Goal: Task Accomplishment & Management: Manage account settings

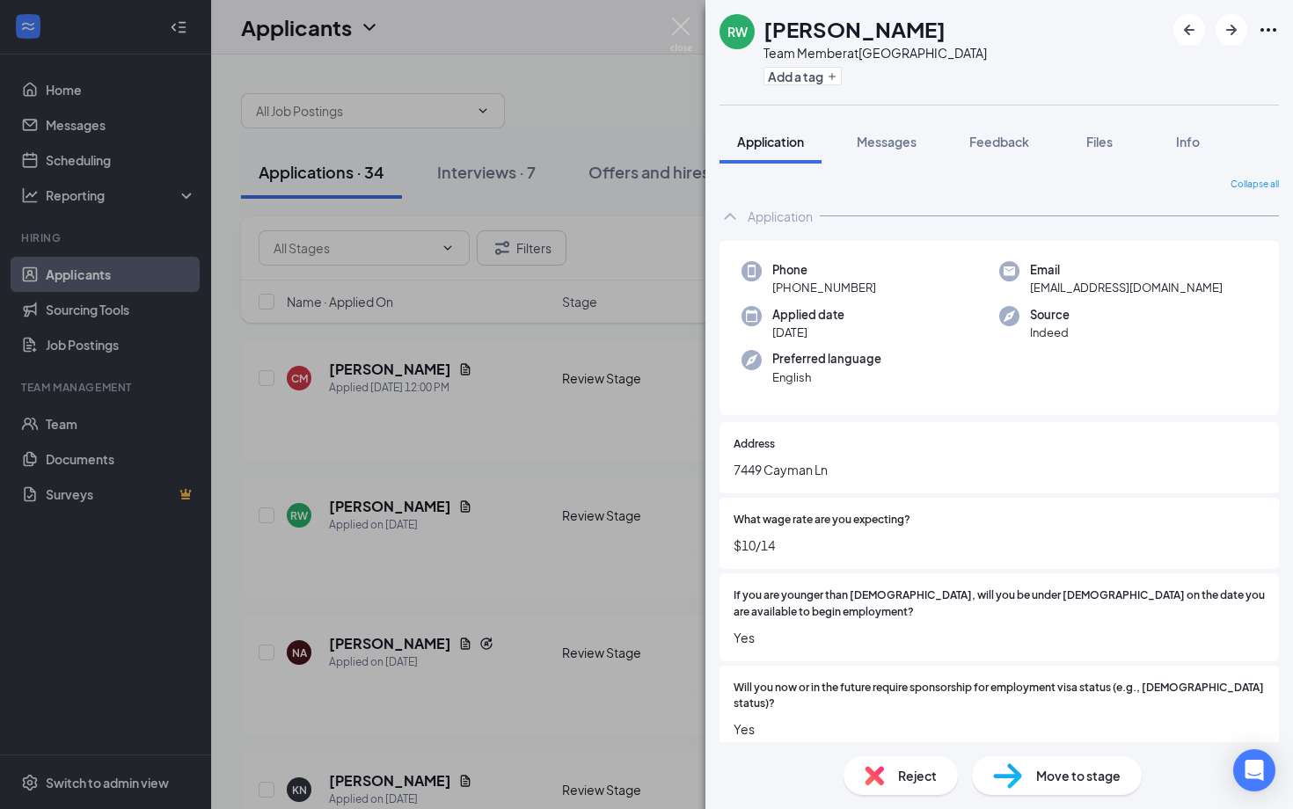
click at [688, 30] on img at bounding box center [681, 35] width 22 height 34
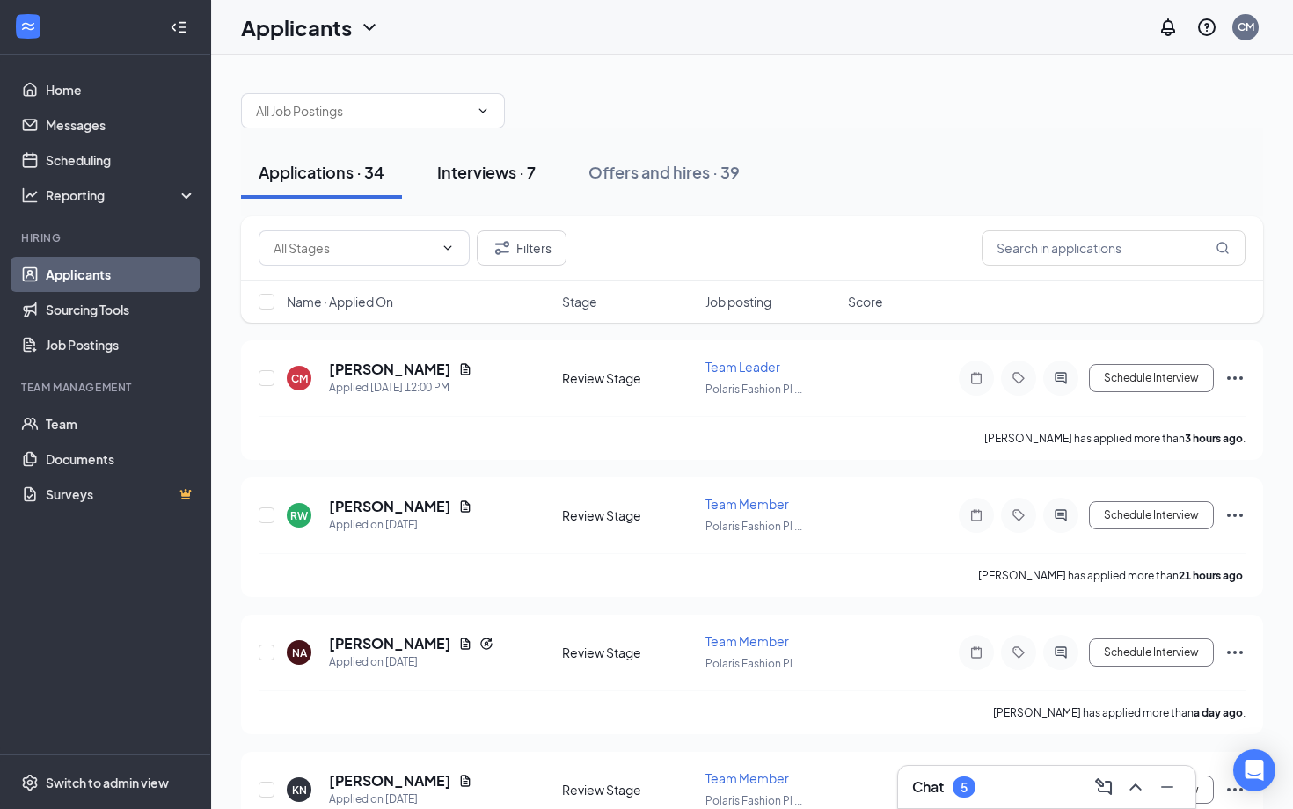
click at [504, 167] on div "Interviews · 7" at bounding box center [486, 172] width 99 height 22
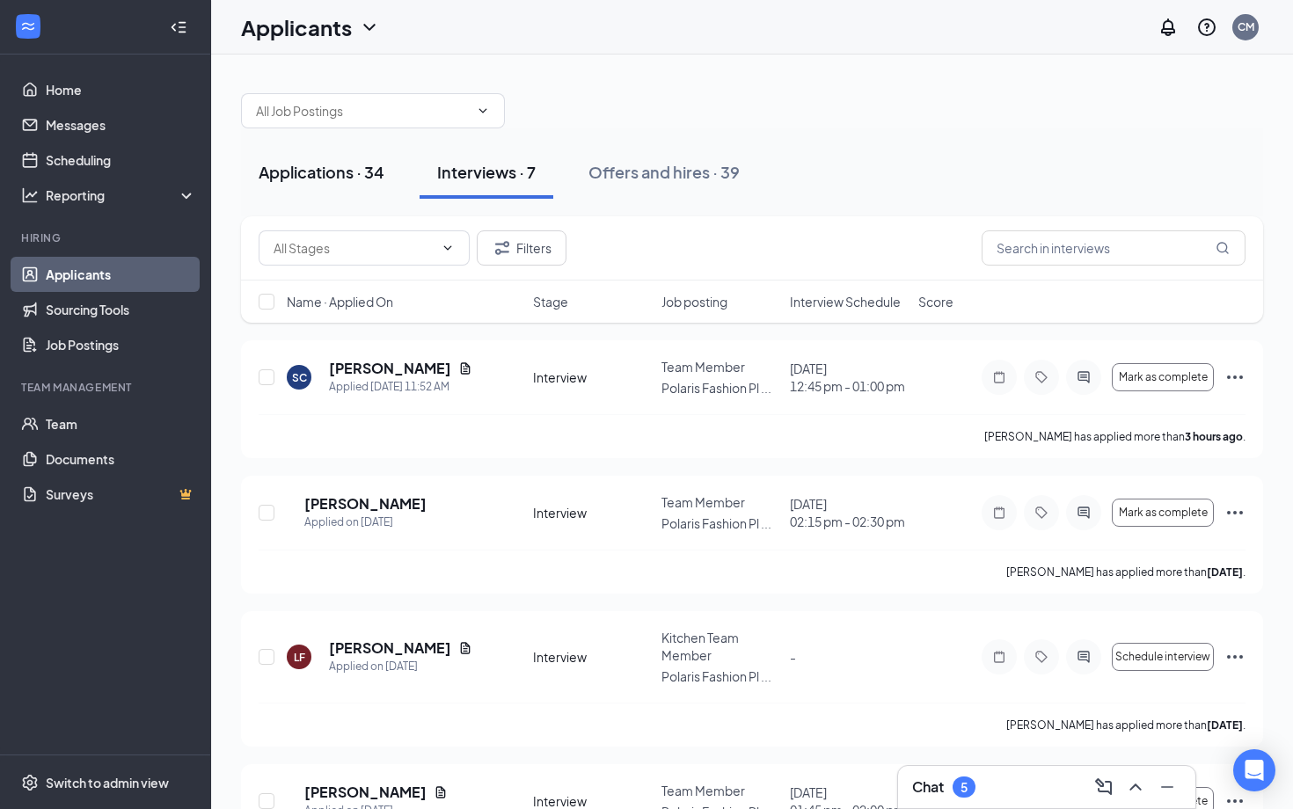
click at [361, 172] on div "Applications · 34" at bounding box center [322, 172] width 126 height 22
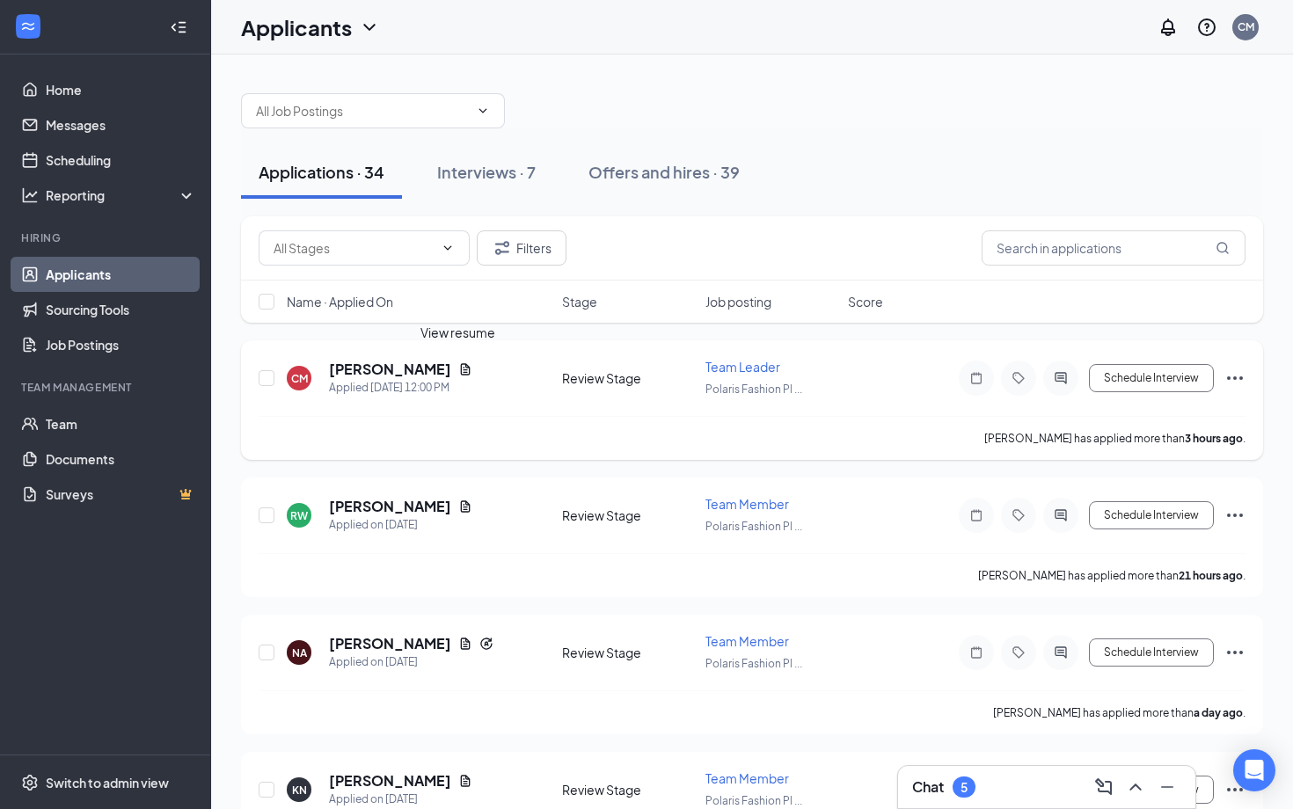
click at [461, 369] on icon "Document" at bounding box center [466, 368] width 10 height 11
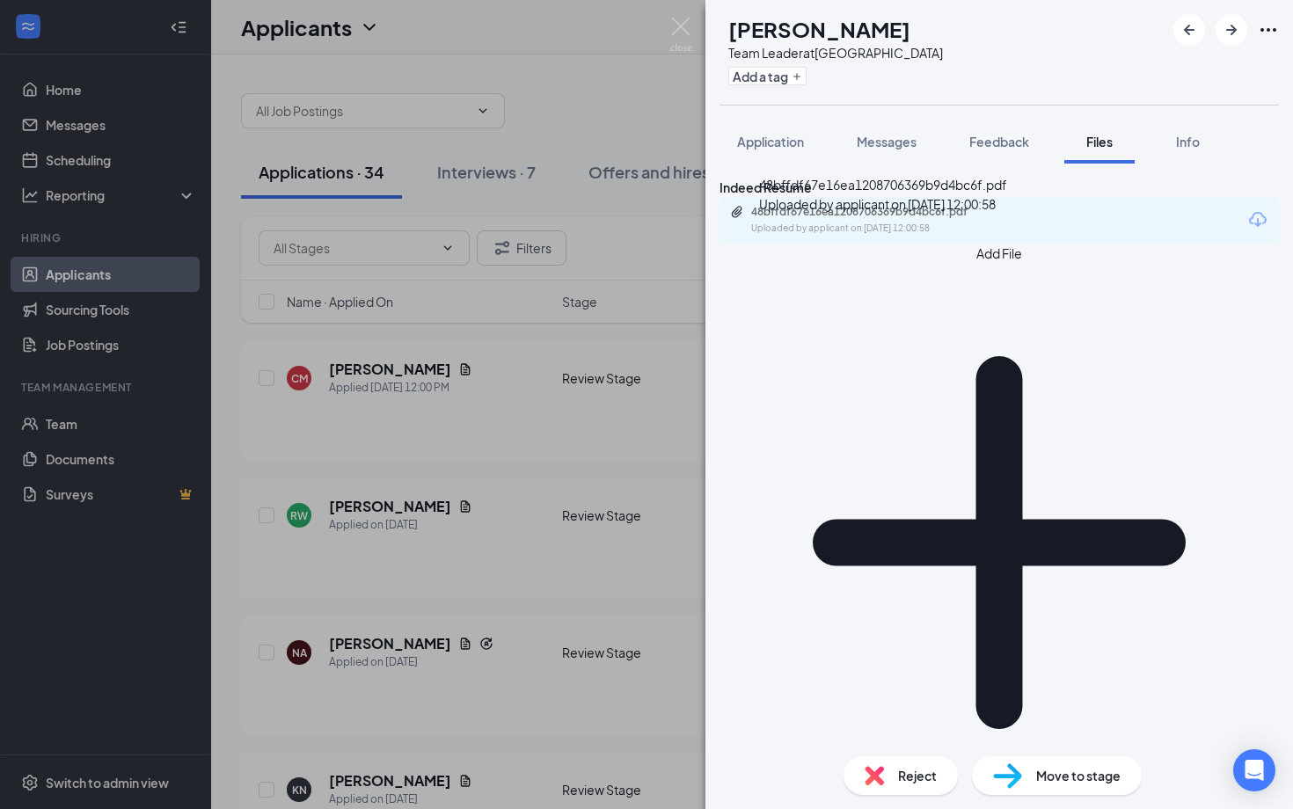
click at [935, 228] on div "48bffdf67e16ea1208706369b9d4bc6f.pdf Uploaded by applicant on [DATE] 12:00:58" at bounding box center [998, 220] width 559 height 47
click at [925, 236] on div "48bffdf67e16ea1208706369b9d4bc6f.pdf Uploaded by applicant on [DATE] 12:00:58" at bounding box center [872, 220] width 285 height 31
click at [753, 128] on button "Application" at bounding box center [770, 142] width 102 height 44
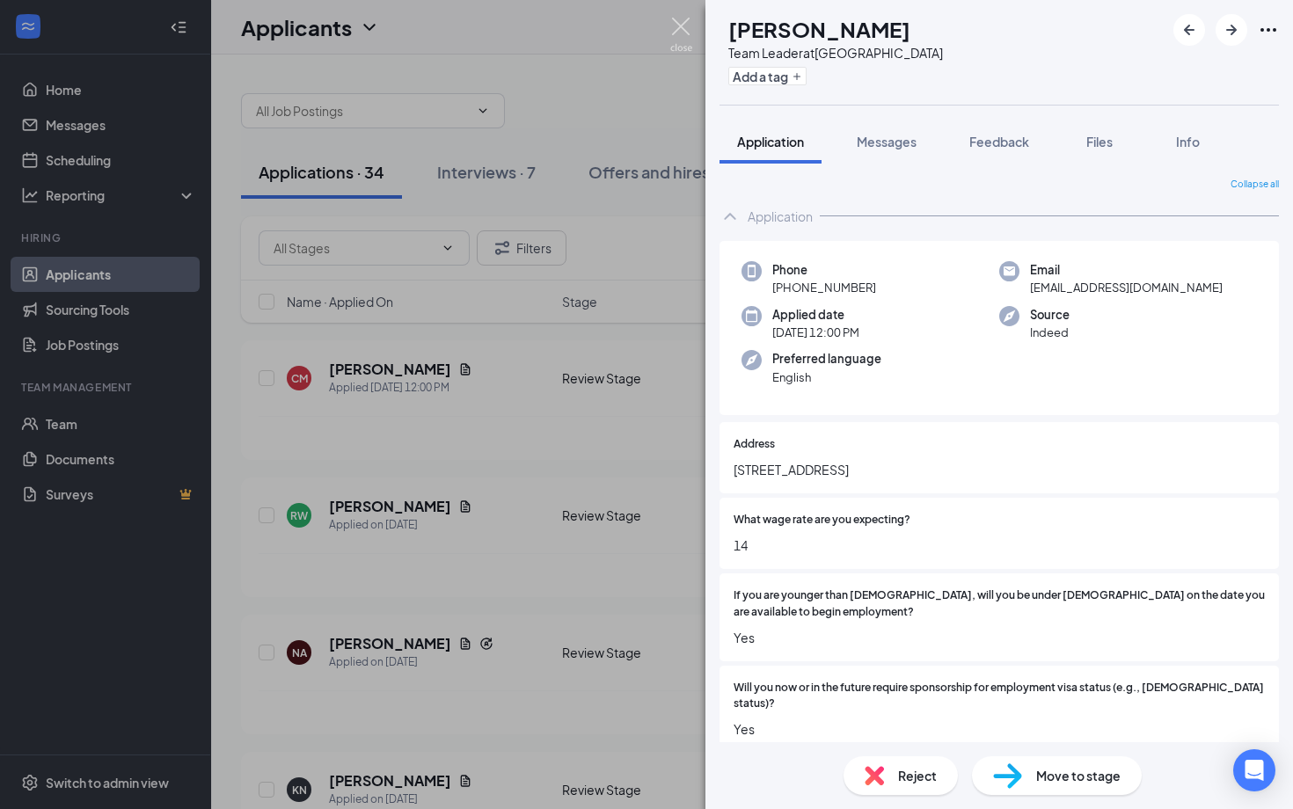
click at [680, 35] on img at bounding box center [681, 35] width 22 height 34
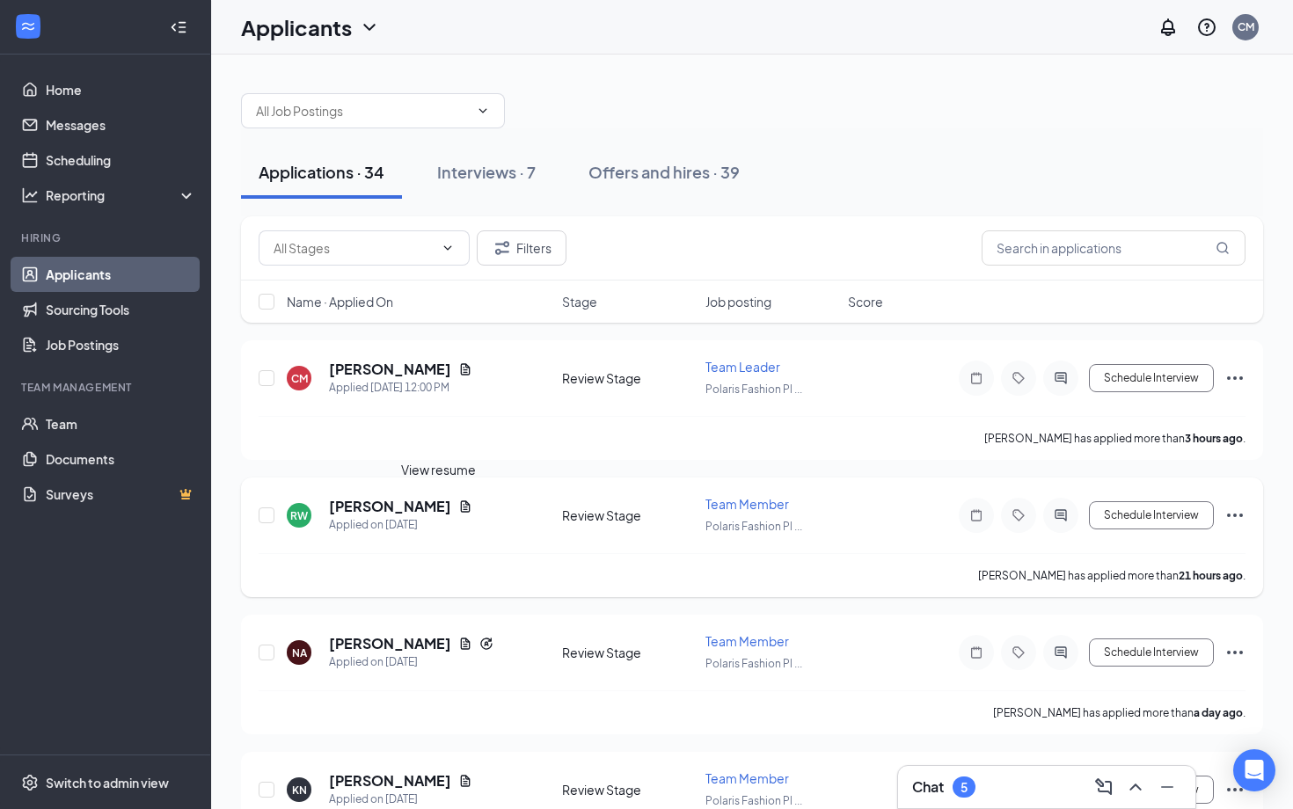
click at [458, 506] on icon "Document" at bounding box center [465, 507] width 14 height 14
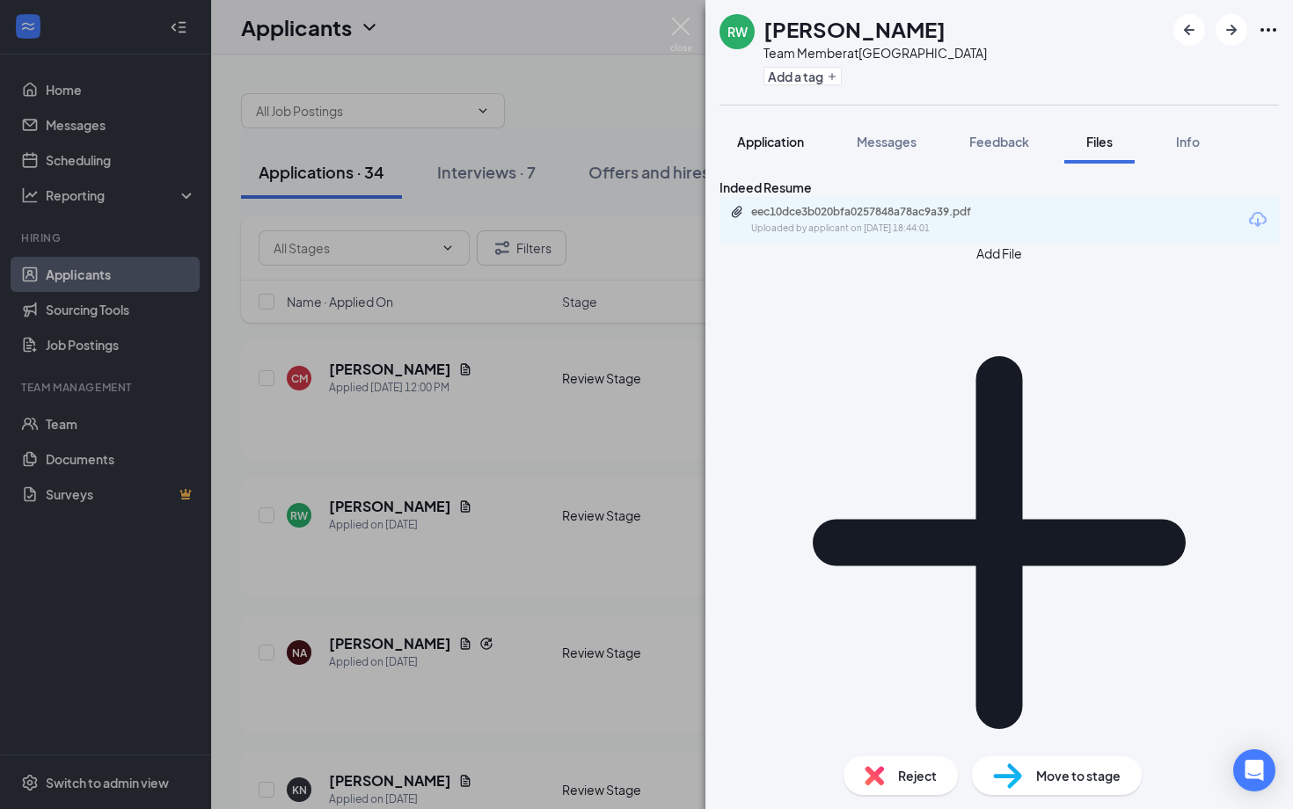
click at [790, 147] on span "Application" at bounding box center [770, 142] width 67 height 16
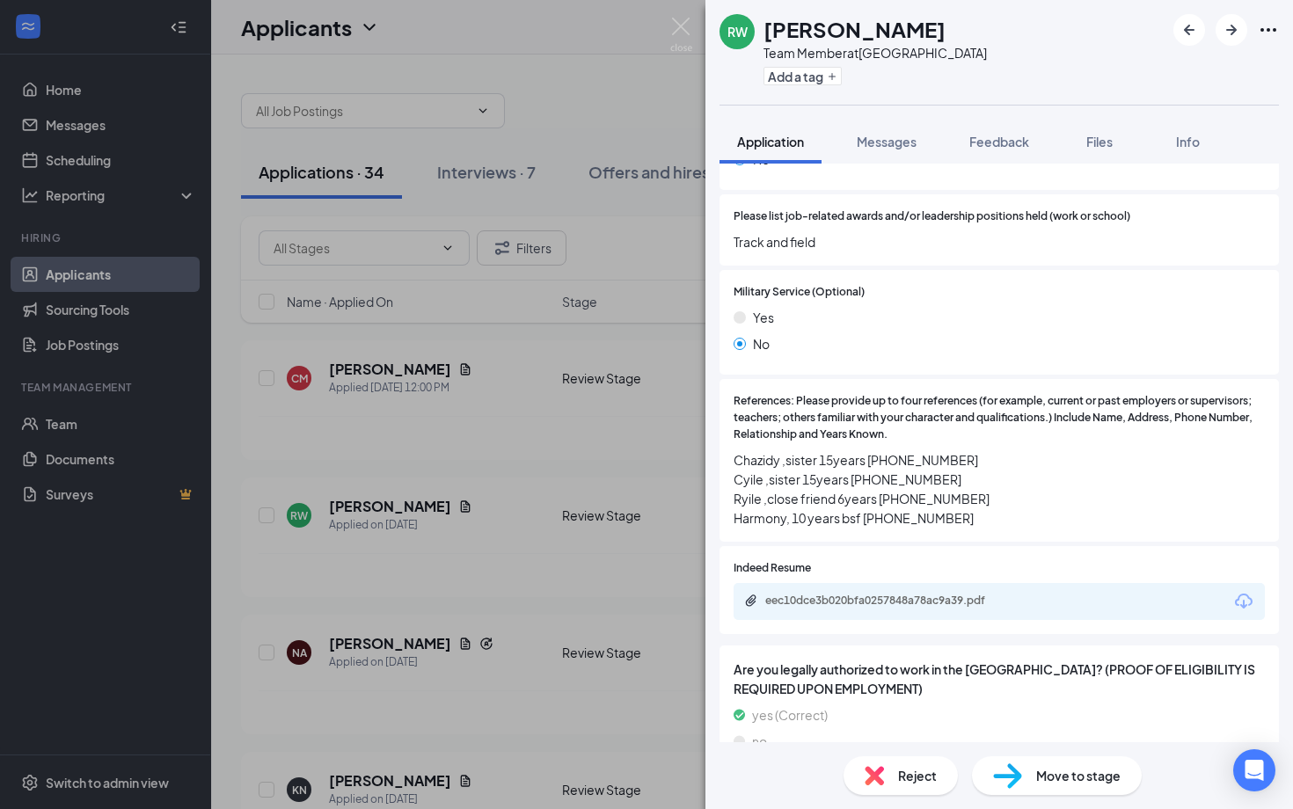
scroll to position [1695, 0]
click at [900, 595] on div "eec10dce3b020bfa0257848a78ac9a39.pdf" at bounding box center [886, 603] width 285 height 17
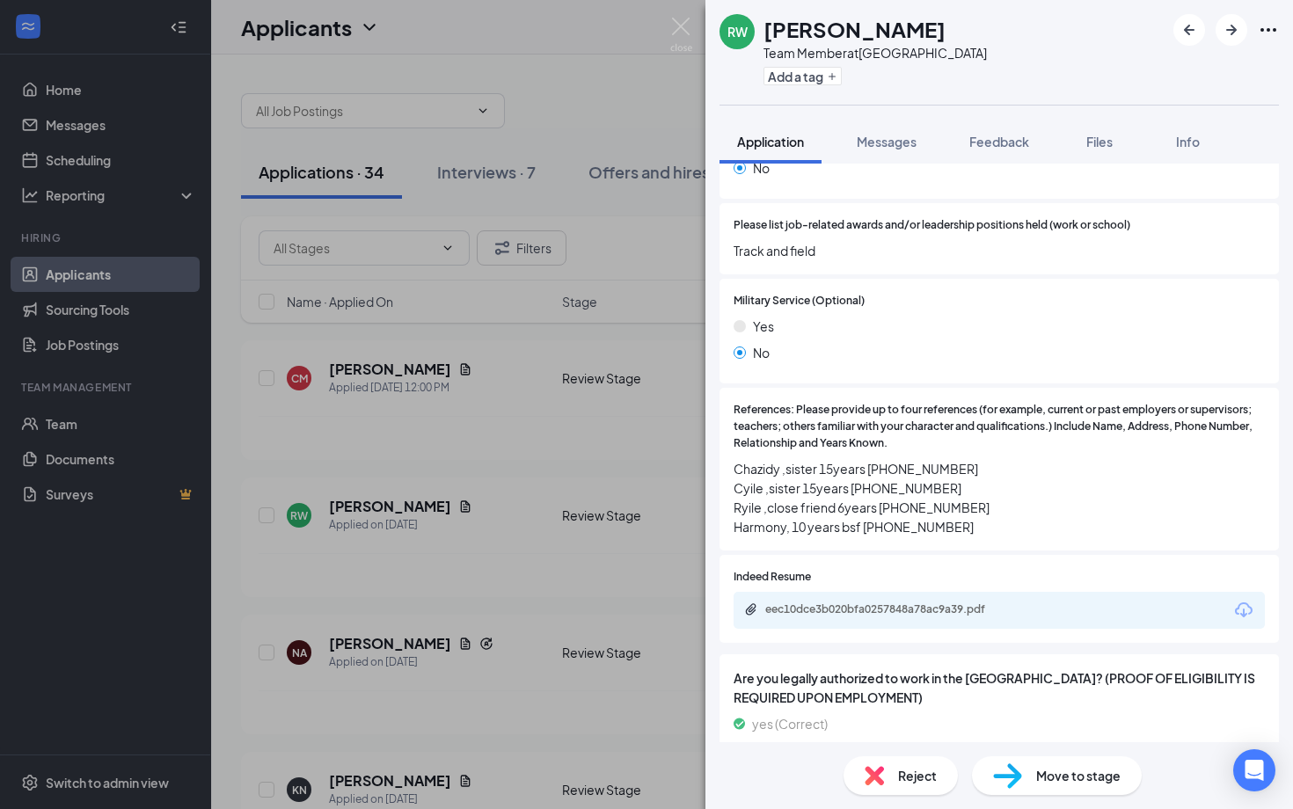
click at [684, 27] on img at bounding box center [681, 35] width 22 height 34
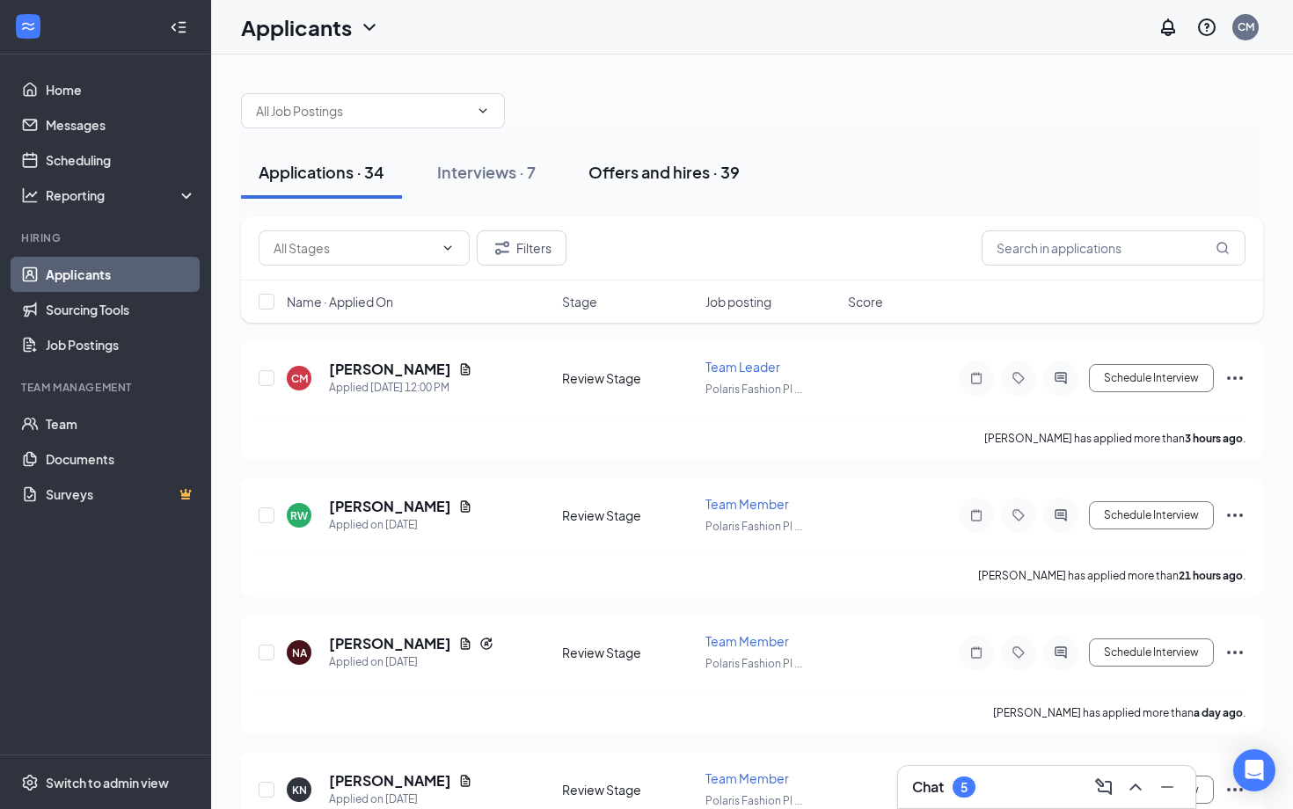
click at [681, 171] on div "Offers and hires · 39" at bounding box center [663, 172] width 151 height 22
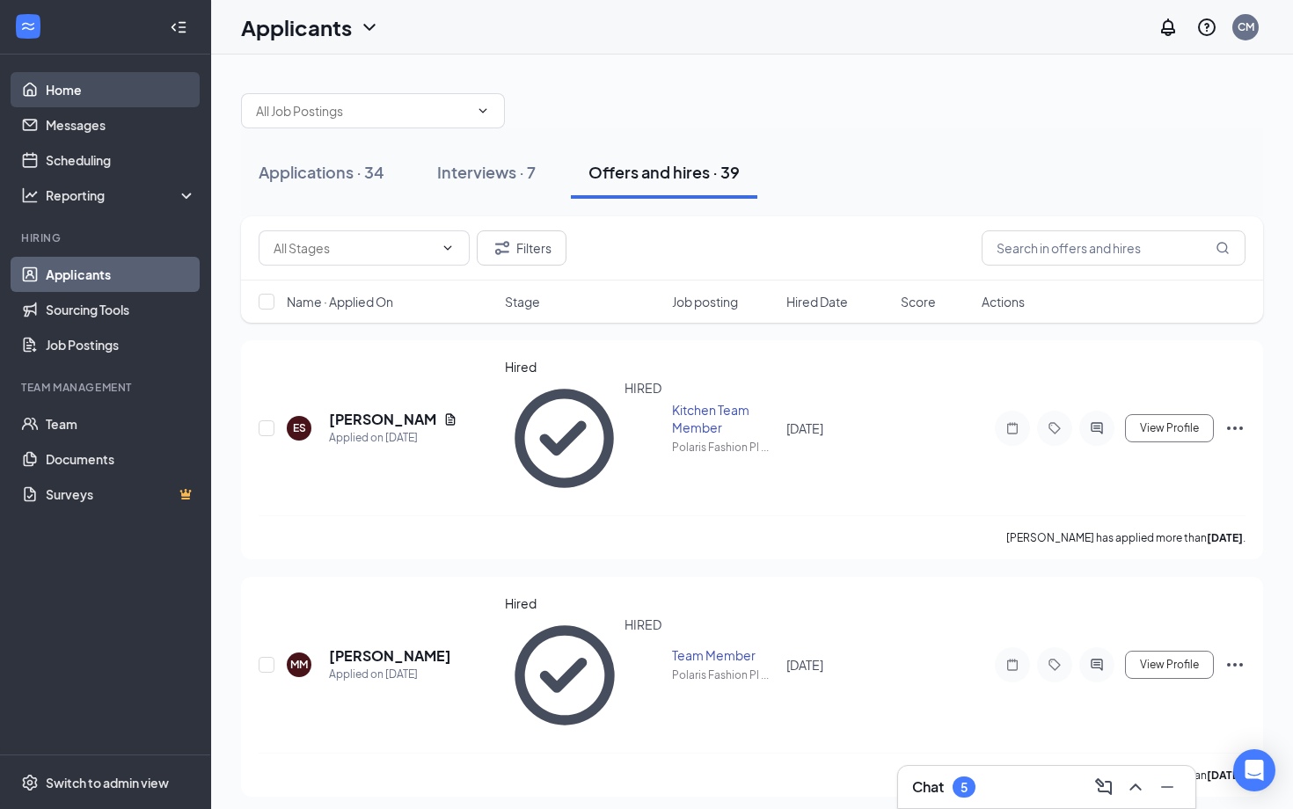
click at [64, 99] on link "Home" at bounding box center [121, 89] width 150 height 35
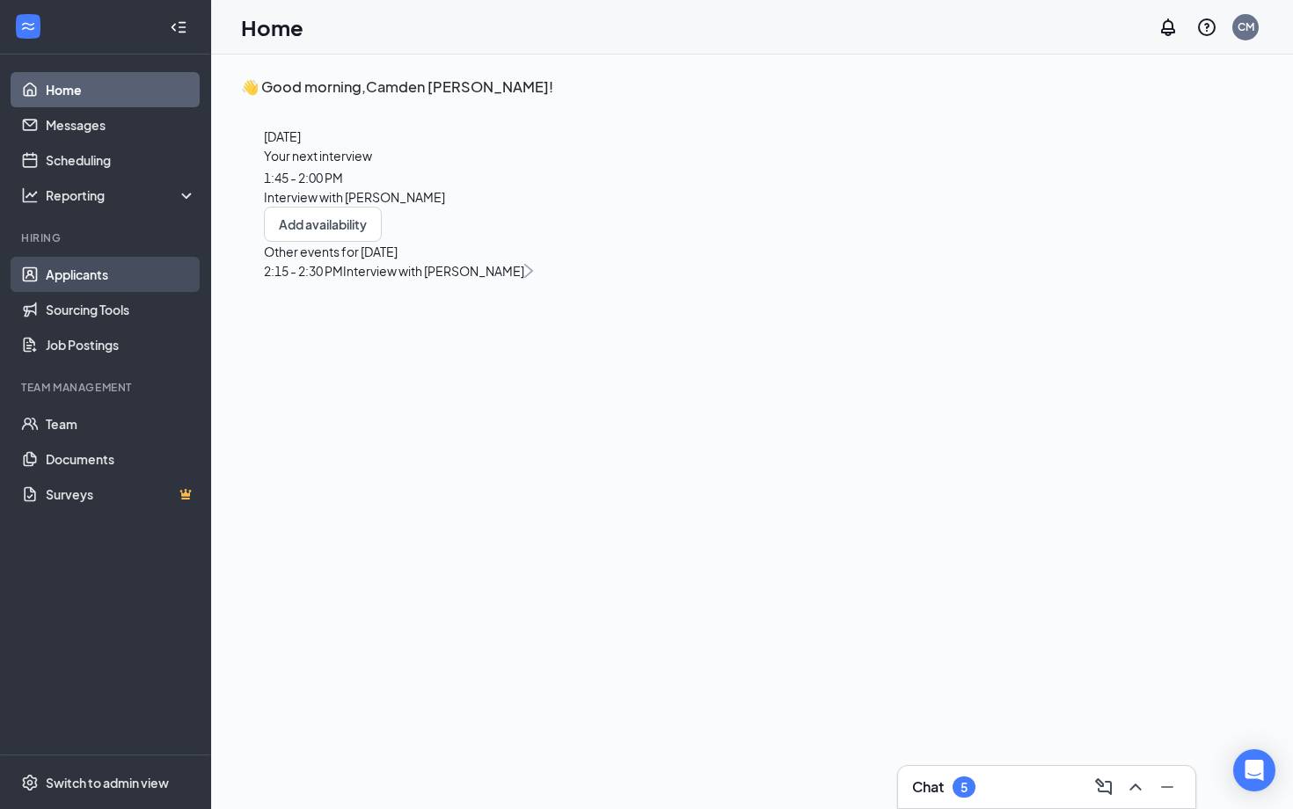
click at [88, 285] on link "Applicants" at bounding box center [121, 274] width 150 height 35
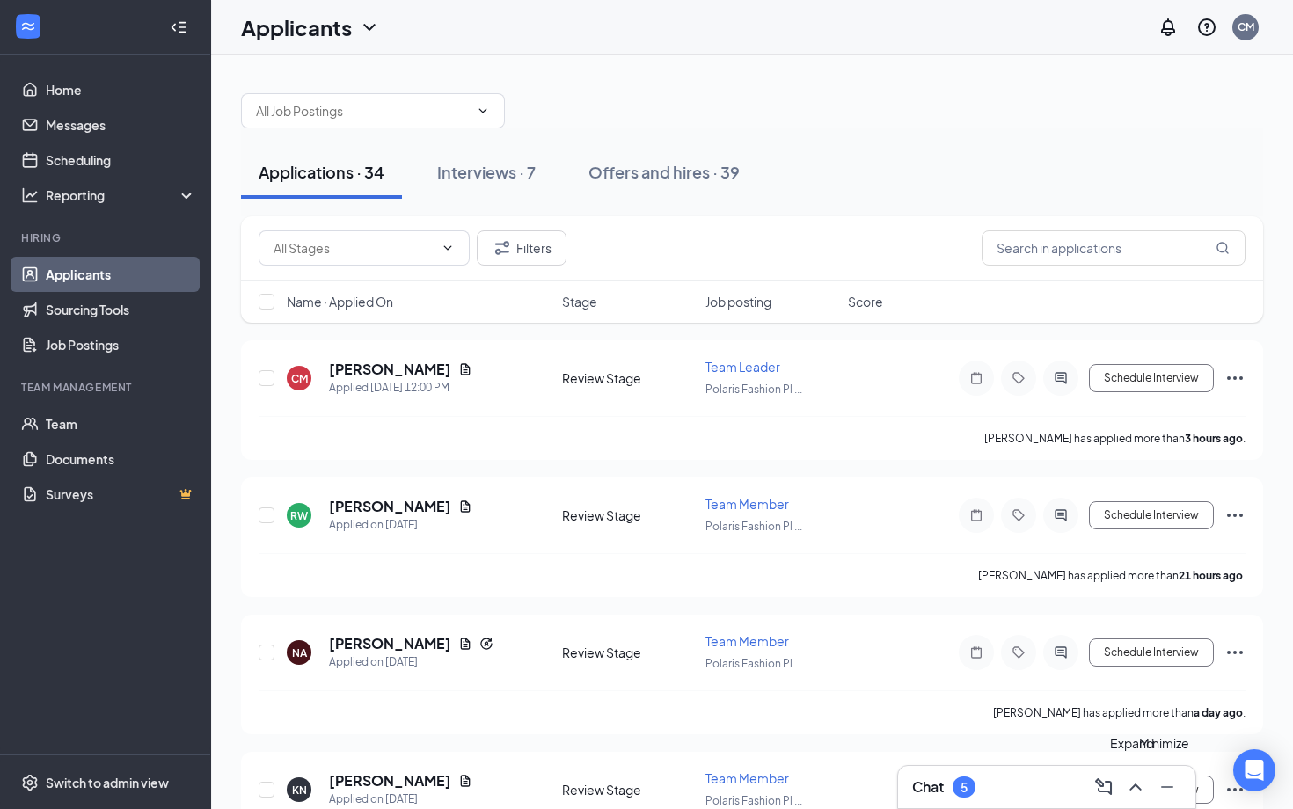
click at [1130, 792] on icon "ChevronUp" at bounding box center [1135, 787] width 21 height 21
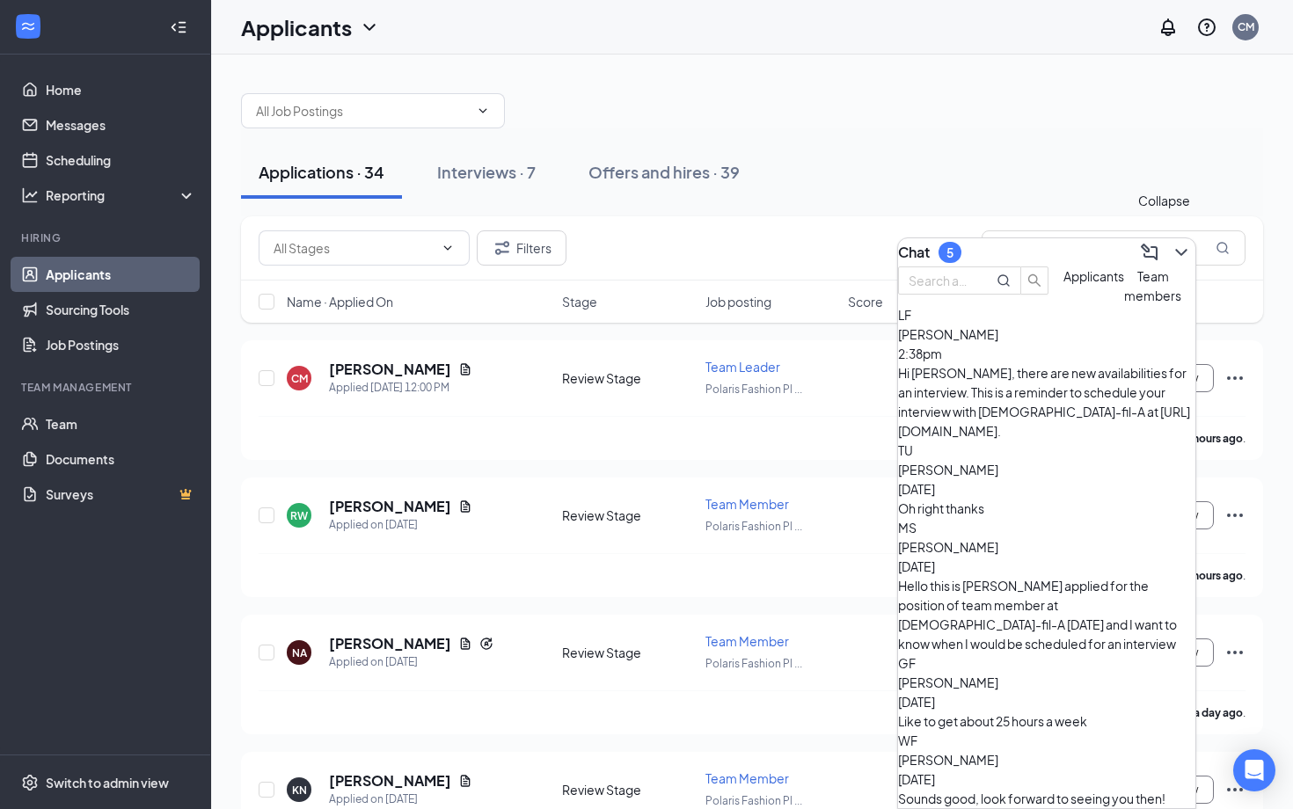
click at [1167, 256] on button at bounding box center [1181, 252] width 28 height 28
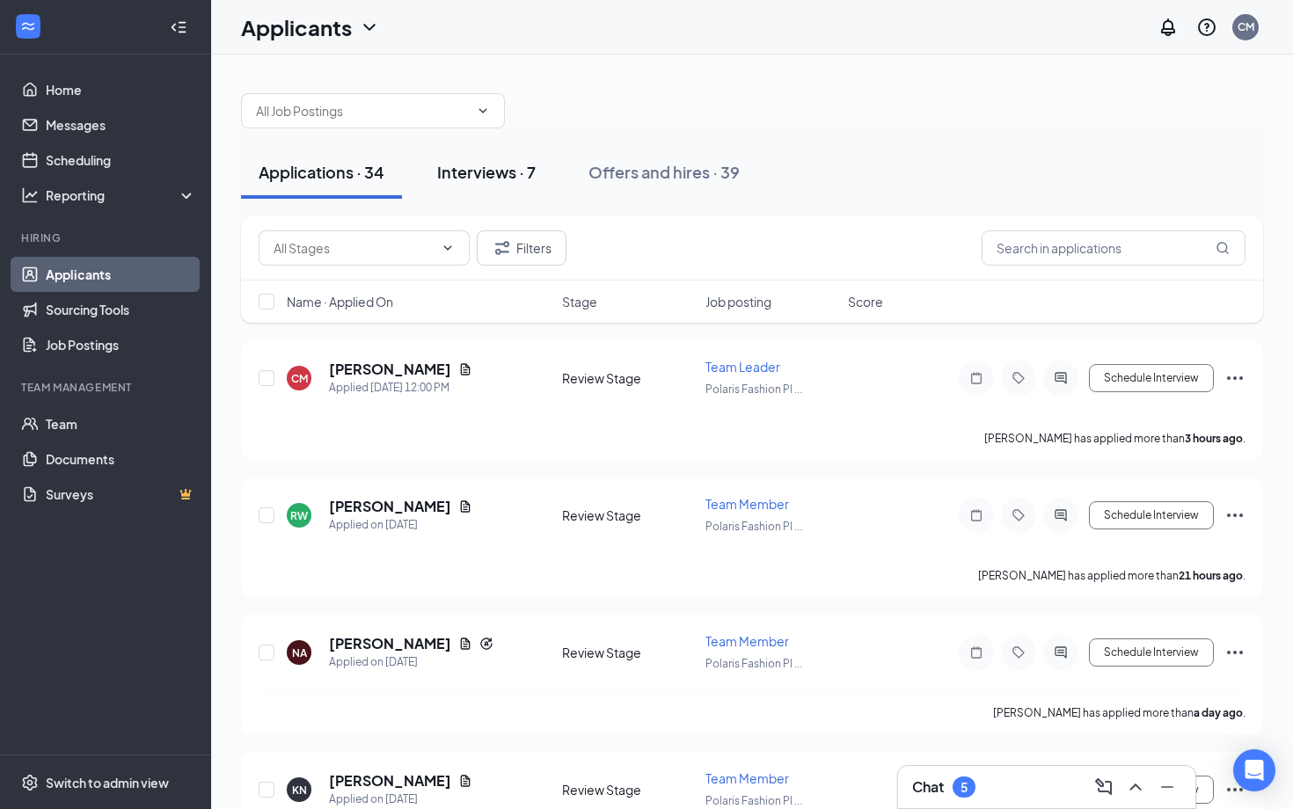
click at [502, 163] on div "Interviews · 7" at bounding box center [486, 172] width 99 height 22
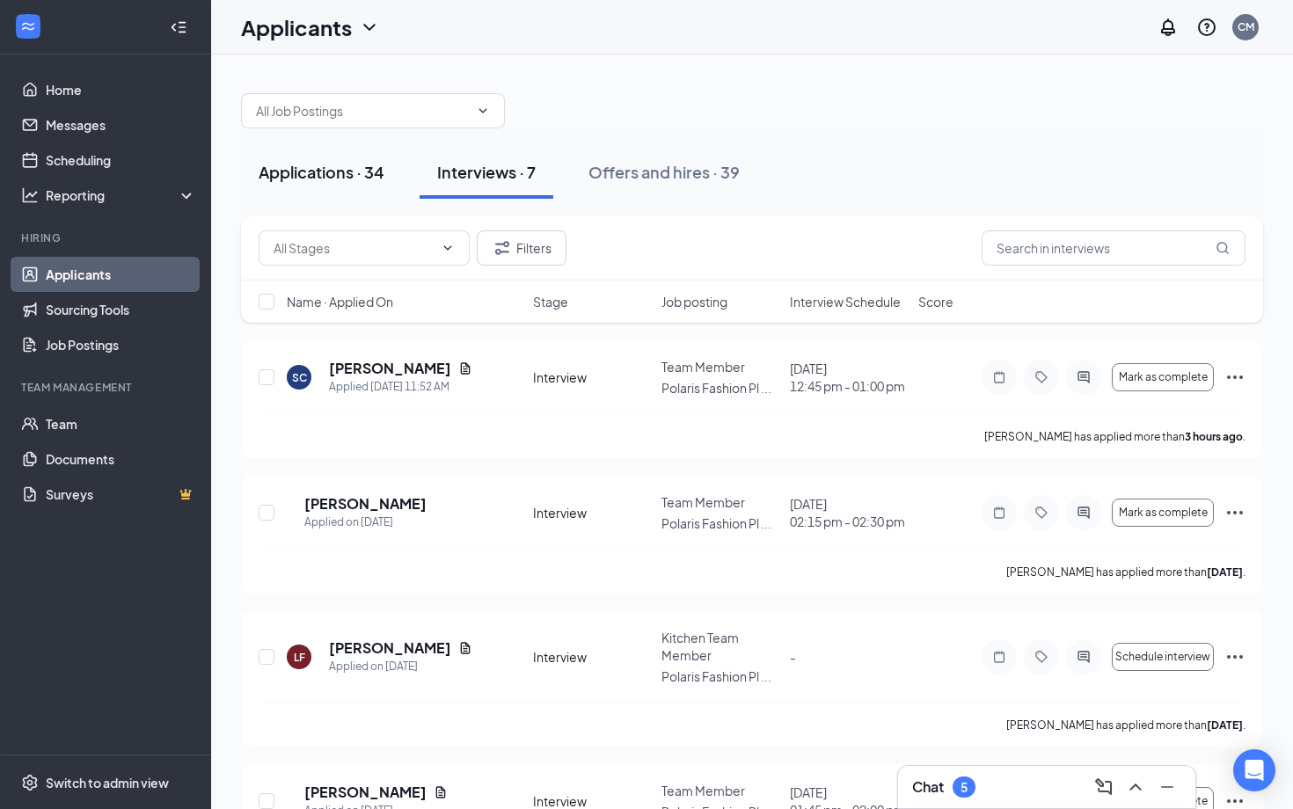
click at [342, 184] on button "Applications · 34" at bounding box center [321, 172] width 161 height 53
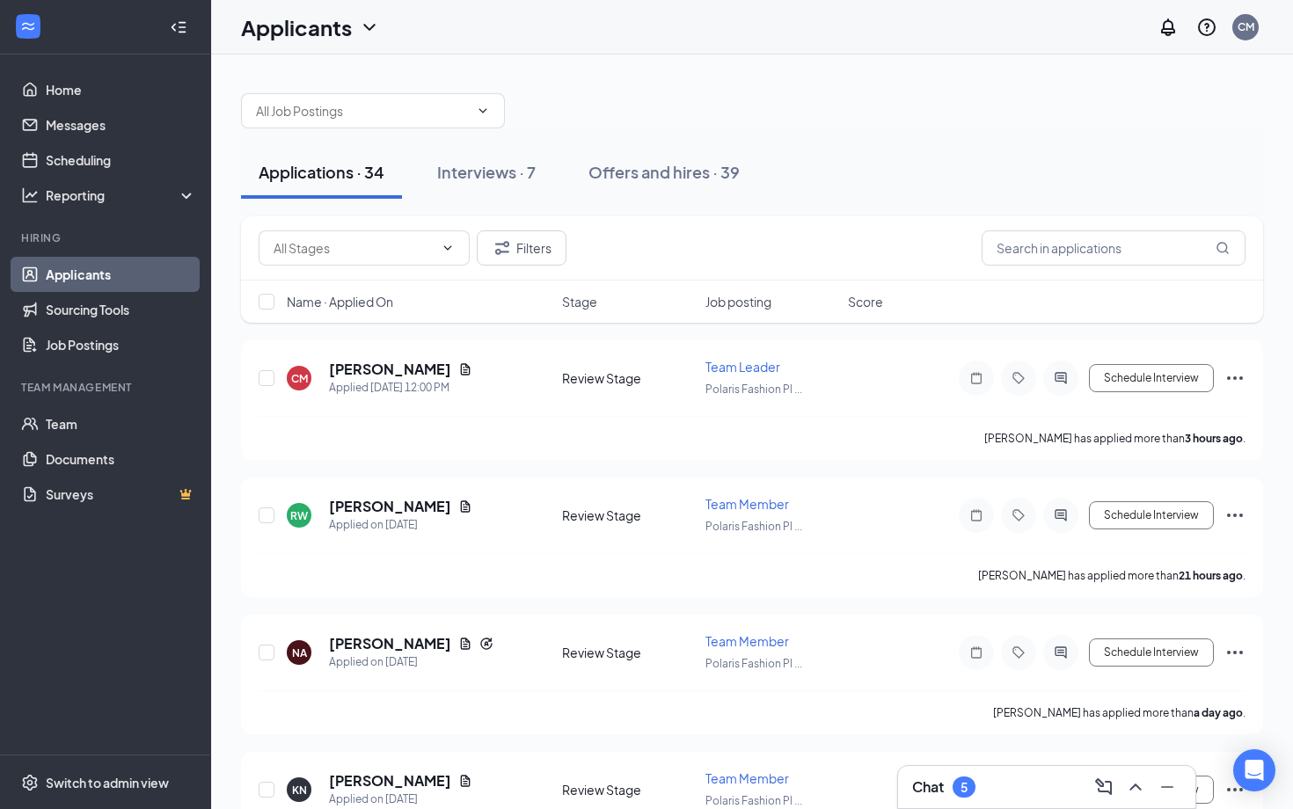
click at [651, 91] on div at bounding box center [752, 102] width 1022 height 53
click at [112, 96] on link "Home" at bounding box center [121, 89] width 150 height 35
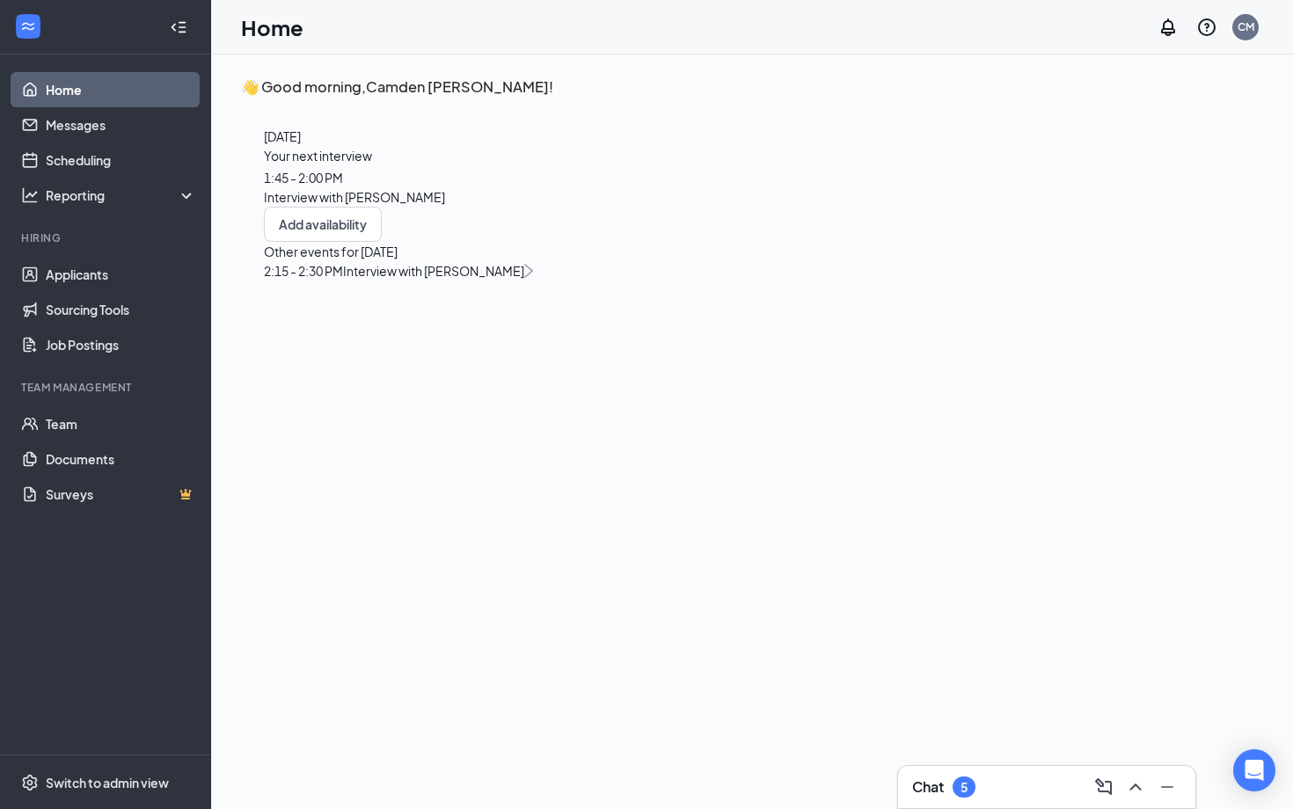
click at [119, 85] on link "Home" at bounding box center [121, 89] width 150 height 35
click at [69, 281] on link "Applicants" at bounding box center [121, 274] width 150 height 35
